Goal: Check status

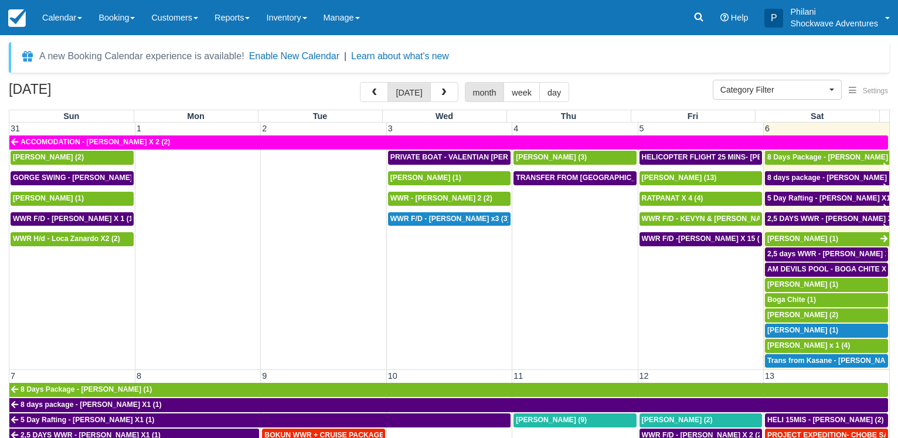
select select
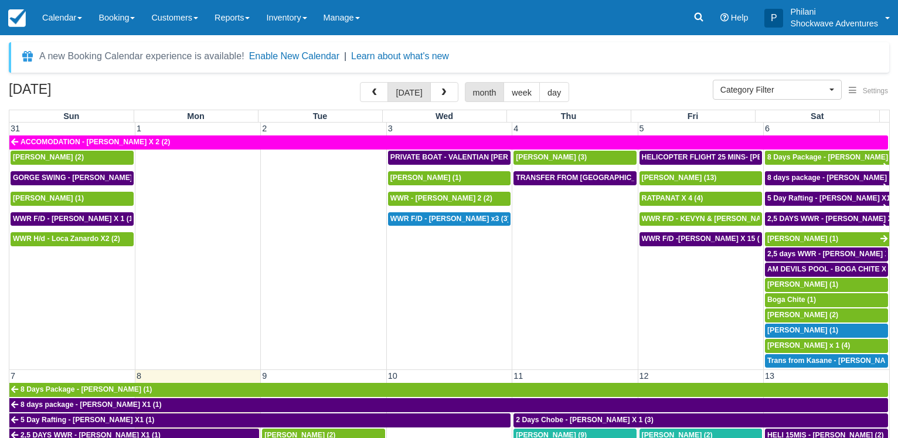
select select
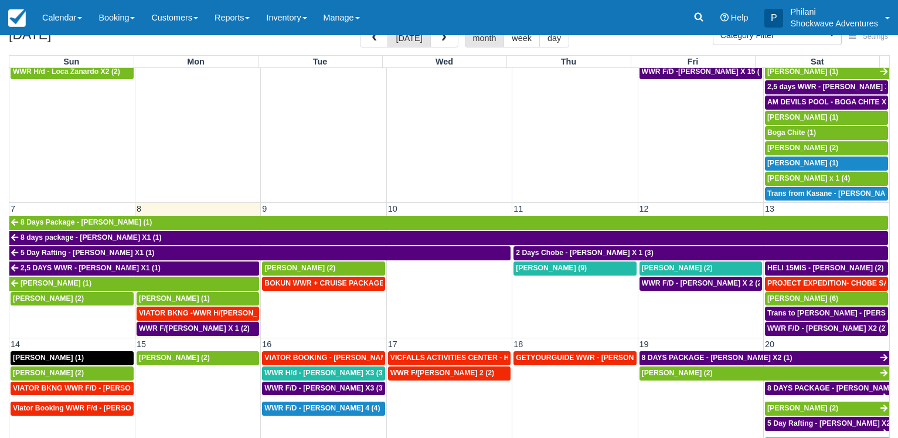
scroll to position [91, 0]
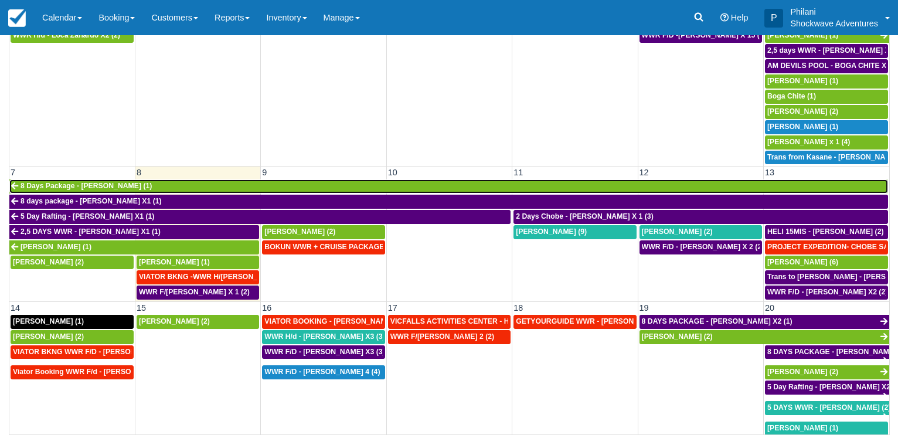
click at [117, 182] on span "8 Days Package - [PERSON_NAME] (1)" at bounding box center [86, 186] width 131 height 8
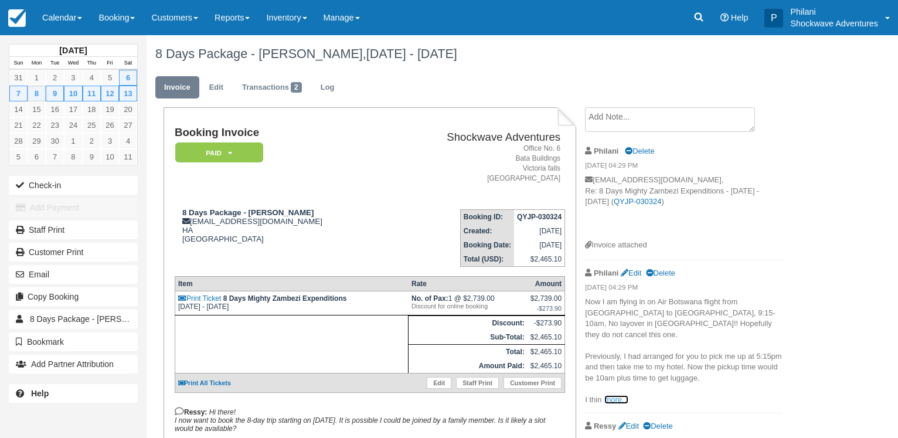
click at [614, 395] on link "more..." at bounding box center [615, 399] width 23 height 9
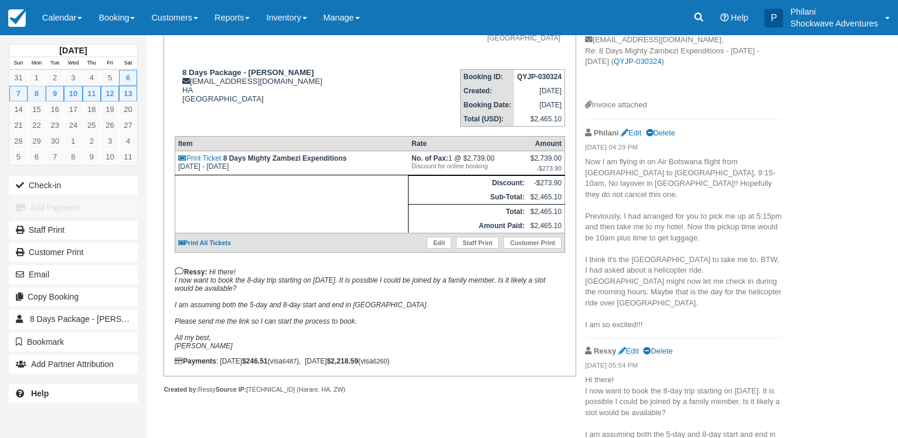
scroll to position [159, 0]
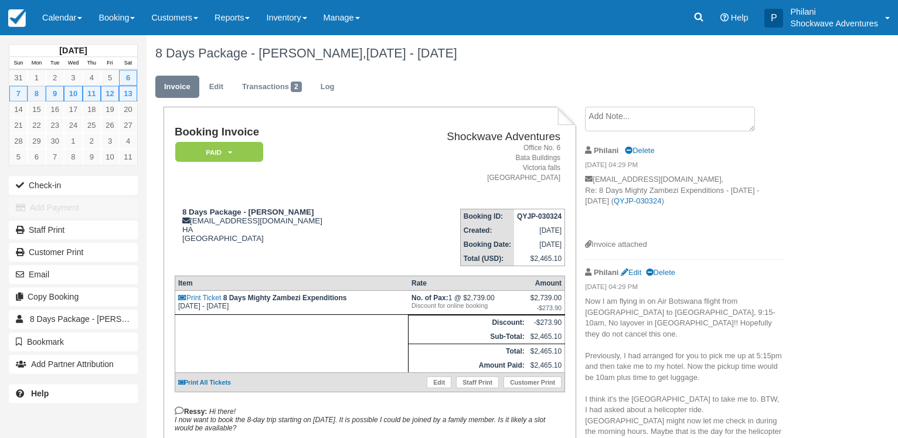
scroll to position [0, 0]
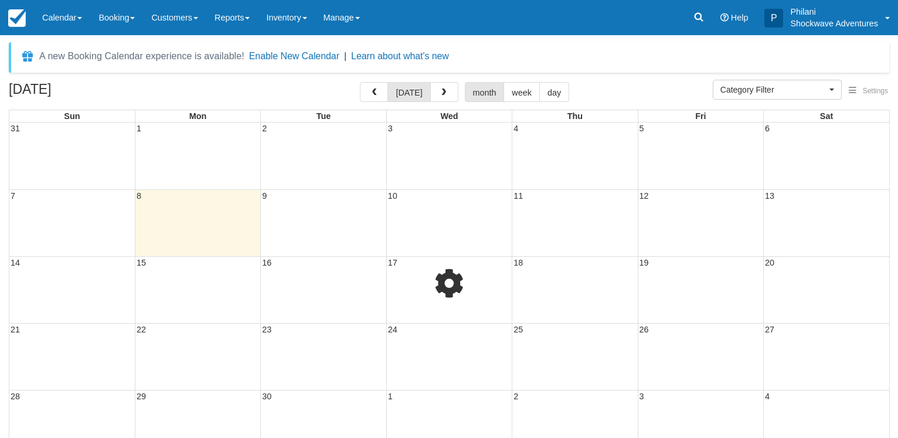
select select
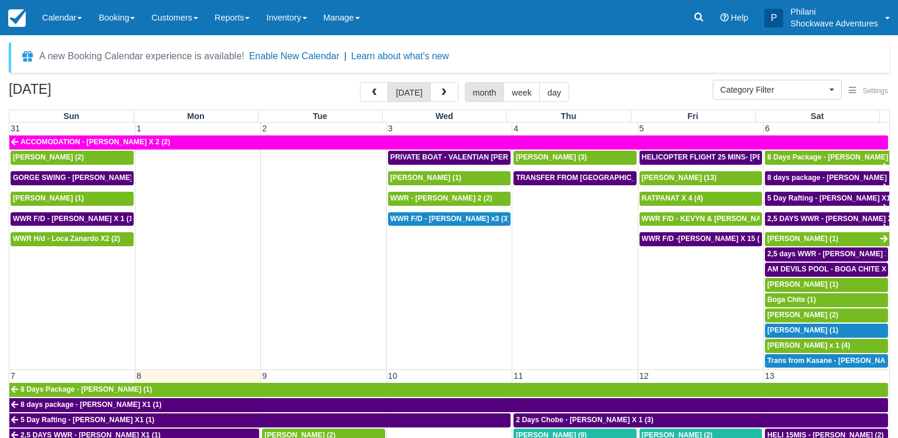
scroll to position [91, 0]
